Goal: Task Accomplishment & Management: Use online tool/utility

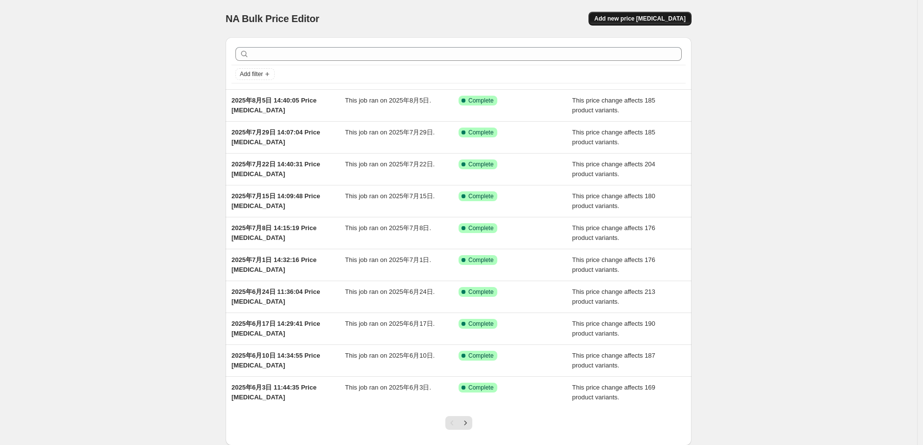
click at [650, 20] on span "Add new price change job" at bounding box center [639, 19] width 91 height 8
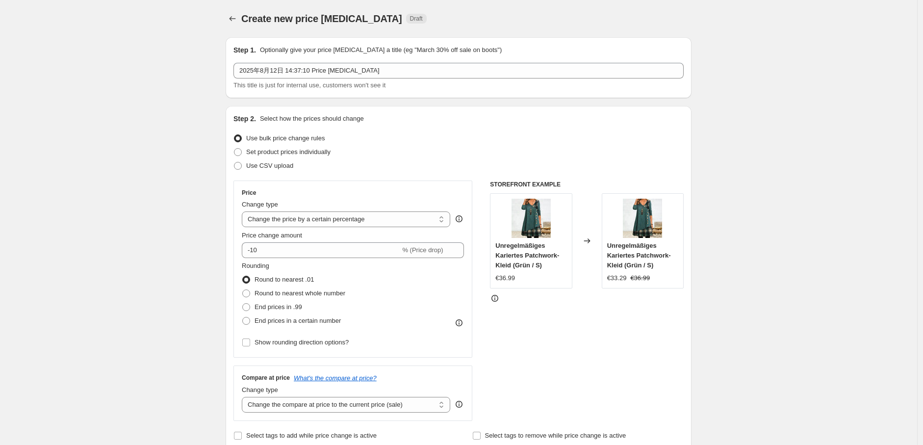
click at [380, 206] on div "Change type" at bounding box center [346, 205] width 208 height 10
click at [381, 215] on select "Change the price to a certain amount Change the price by a certain amount Chang…" at bounding box center [346, 219] width 208 height 16
select select "no_change"
click at [244, 211] on select "Change the price to a certain amount Change the price by a certain amount Chang…" at bounding box center [346, 219] width 208 height 16
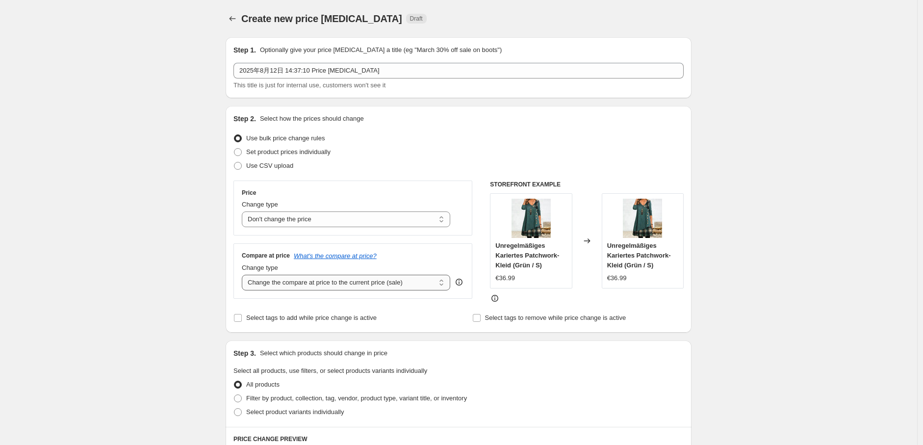
click at [368, 282] on select "Change the compare at price to the current price (sale) Change the compare at p…" at bounding box center [346, 283] width 208 height 16
select select "remove"
click at [244, 275] on select "Change the compare at price to the current price (sale) Change the compare at p…" at bounding box center [346, 283] width 208 height 16
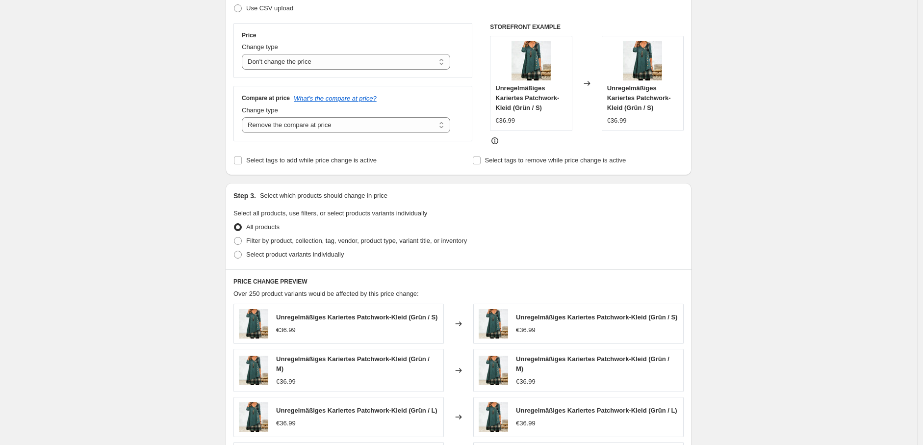
scroll to position [218, 0]
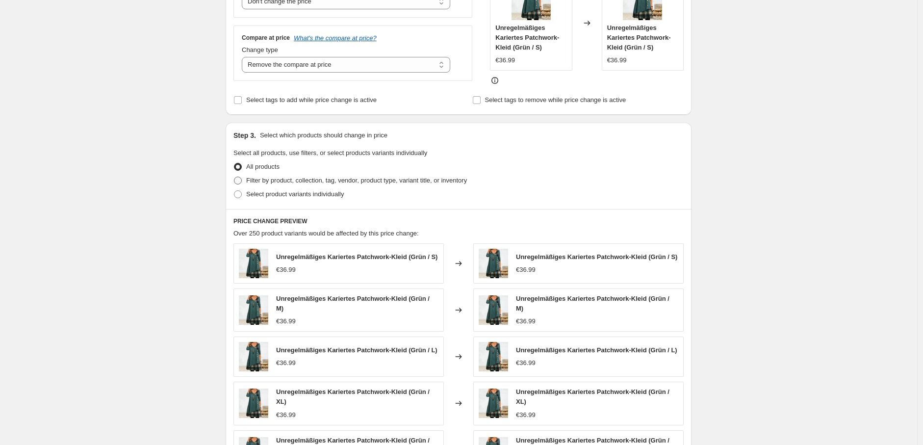
click at [242, 180] on span at bounding box center [238, 181] width 8 height 8
click at [234, 177] on input "Filter by product, collection, tag, vendor, product type, variant title, or inv…" at bounding box center [234, 177] width 0 height 0
radio input "true"
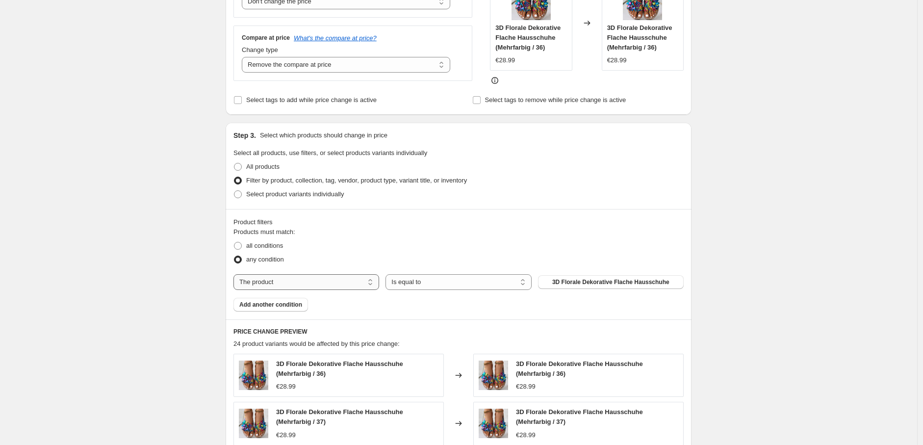
click at [338, 284] on select "The product The product's collection The product's tag The product's vendor The…" at bounding box center [306, 282] width 146 height 16
select select "tag"
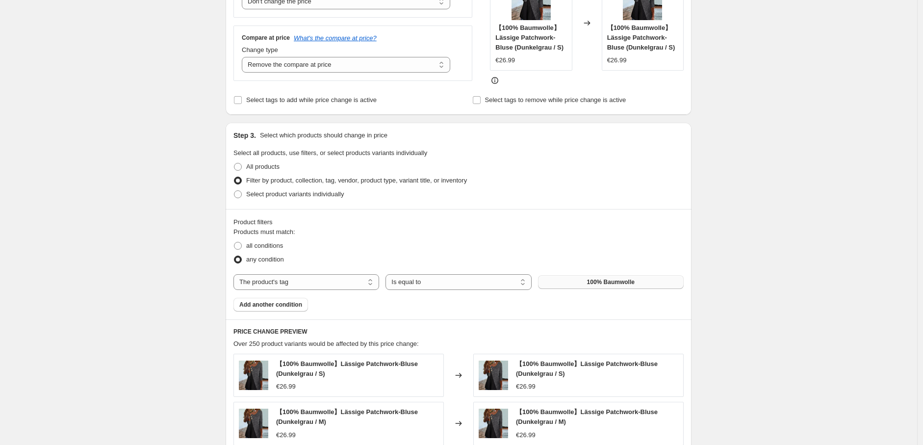
click at [595, 284] on span "100% Baumwolle" at bounding box center [611, 282] width 48 height 8
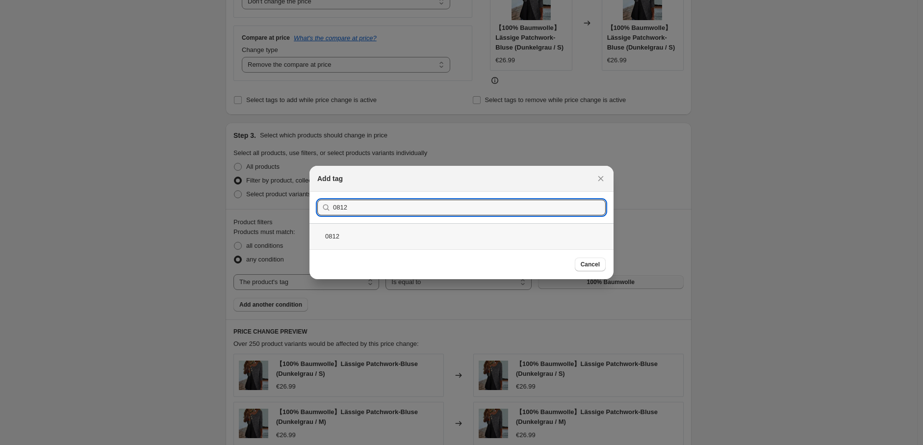
type input "0812"
click at [409, 238] on div "0812" at bounding box center [461, 236] width 304 height 26
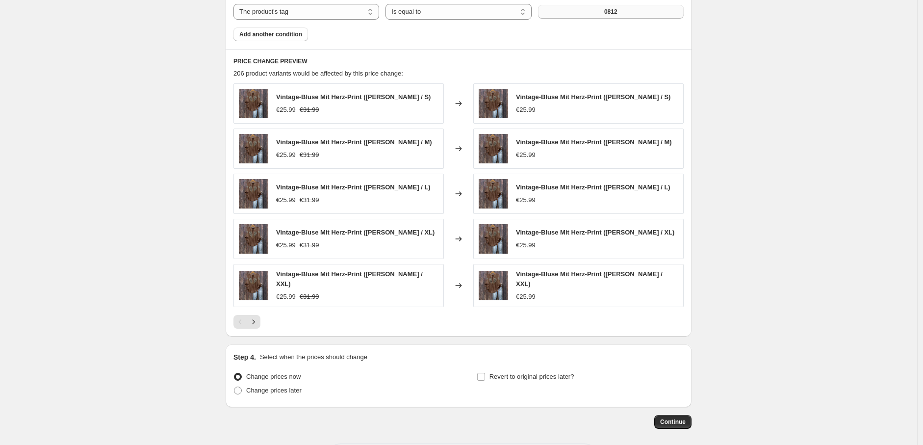
scroll to position [490, 0]
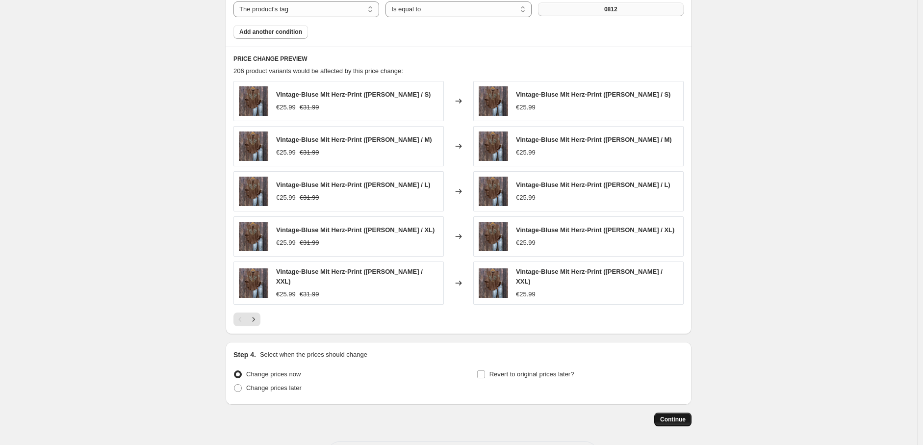
click at [674, 415] on span "Continue" at bounding box center [672, 419] width 25 height 8
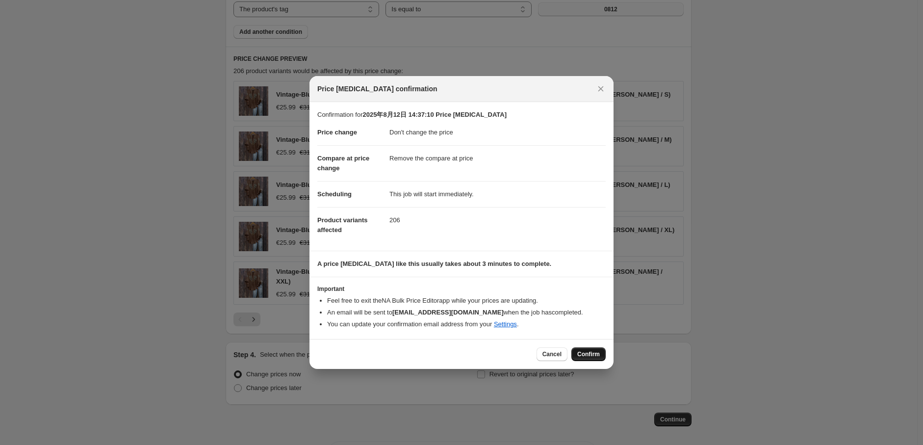
click at [589, 354] on span "Confirm" at bounding box center [588, 354] width 23 height 8
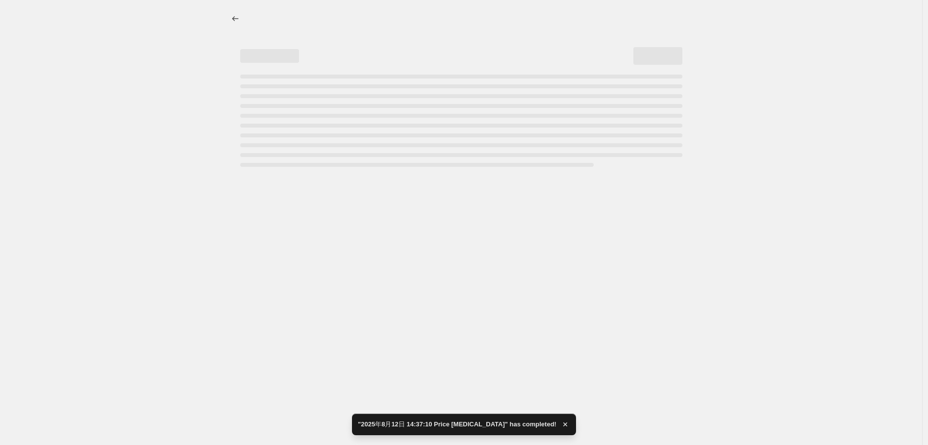
select select "no_change"
select select "remove"
select select "tag"
